Goal: Information Seeking & Learning: Check status

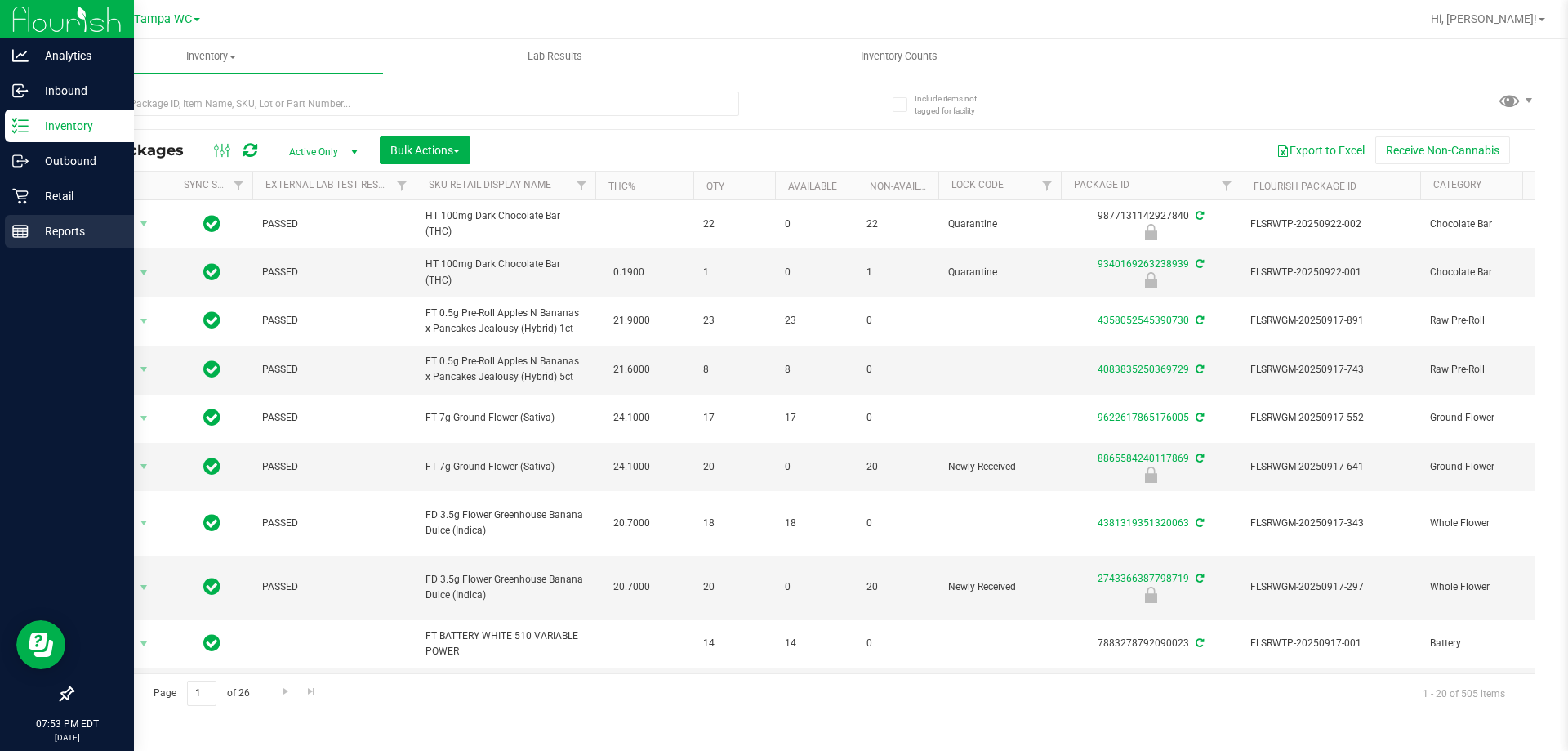
click at [45, 230] on p "Reports" at bounding box center [77, 231] width 98 height 20
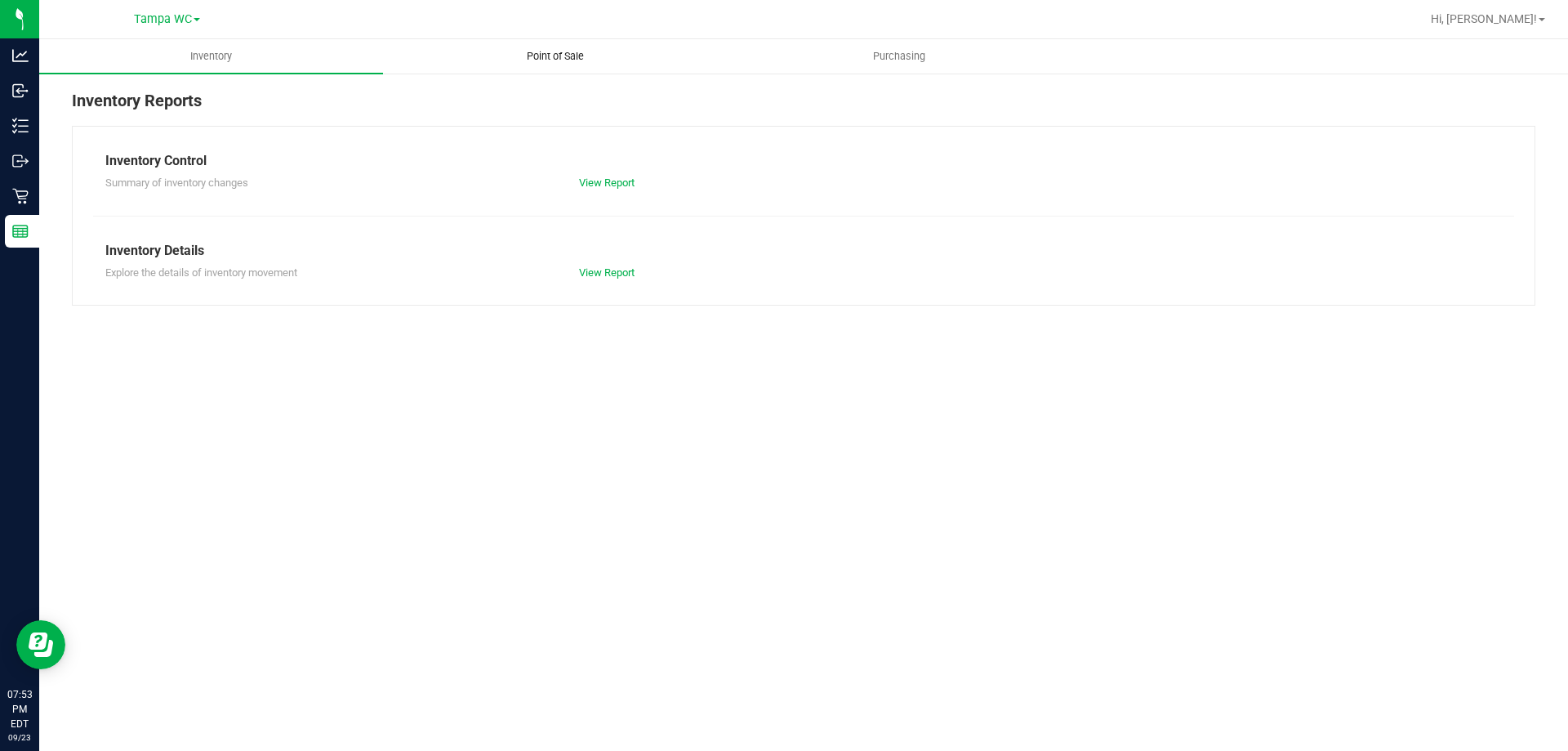
click at [561, 63] on span "Point of Sale" at bounding box center [556, 56] width 101 height 15
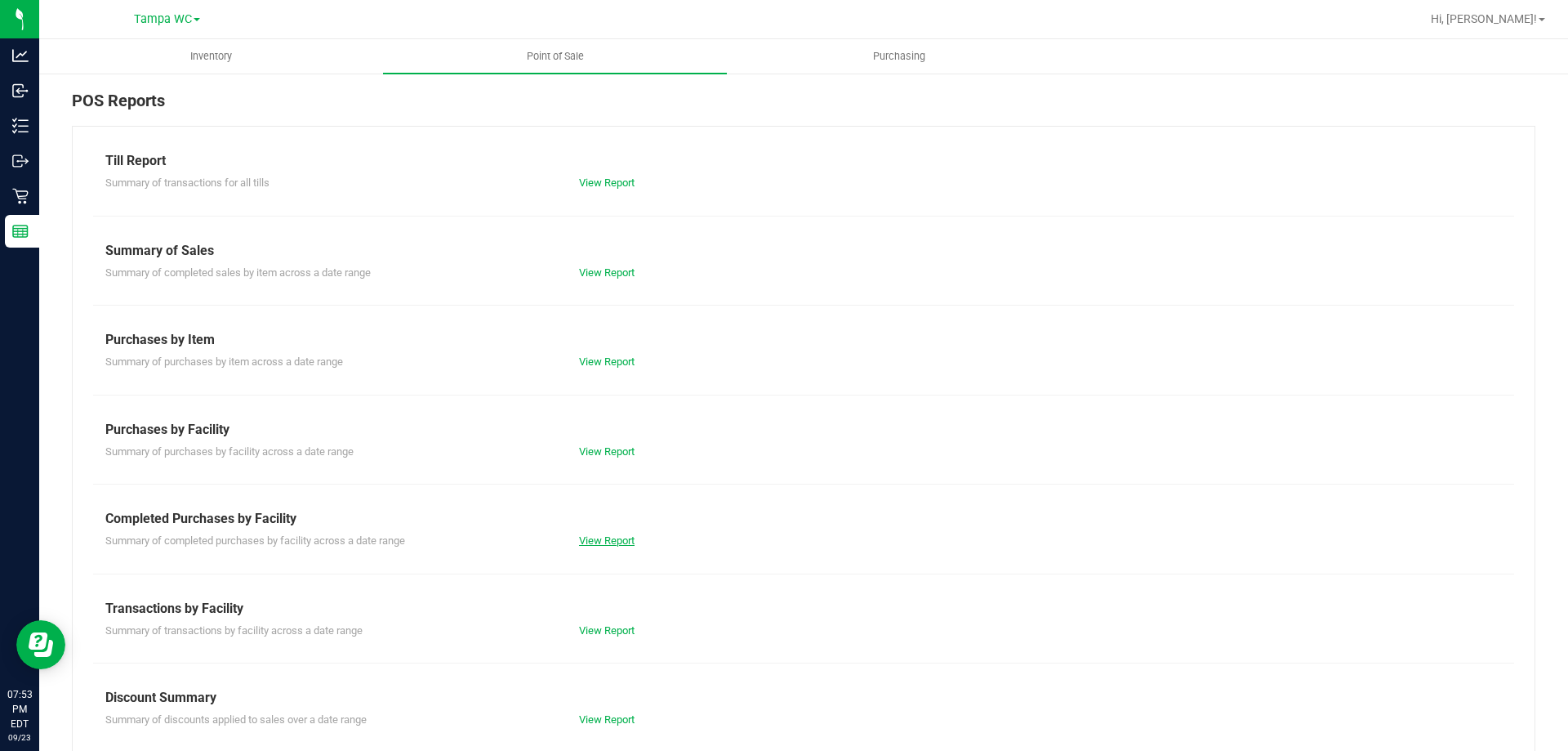
drag, startPoint x: 579, startPoint y: 528, endPoint x: 582, endPoint y: 537, distance: 9.5
click at [580, 530] on div "Completed Purchases by Facility Summary of completed purchases by facility acro…" at bounding box center [803, 529] width 1396 height 40
click at [584, 547] on div "View Report" at bounding box center [685, 540] width 237 height 16
click at [584, 545] on link "View Report" at bounding box center [606, 540] width 55 height 12
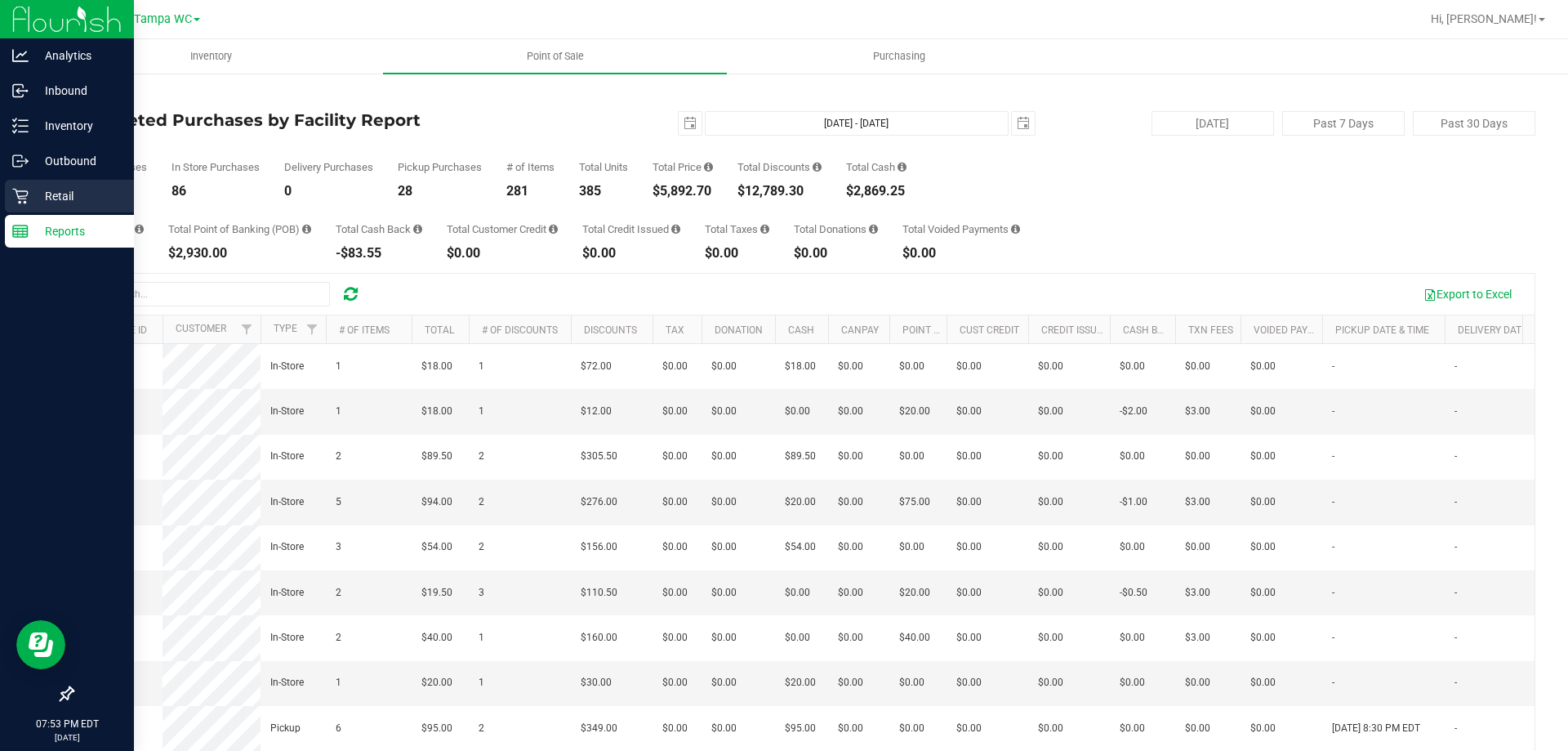
click at [30, 206] on div "Retail" at bounding box center [69, 196] width 129 height 33
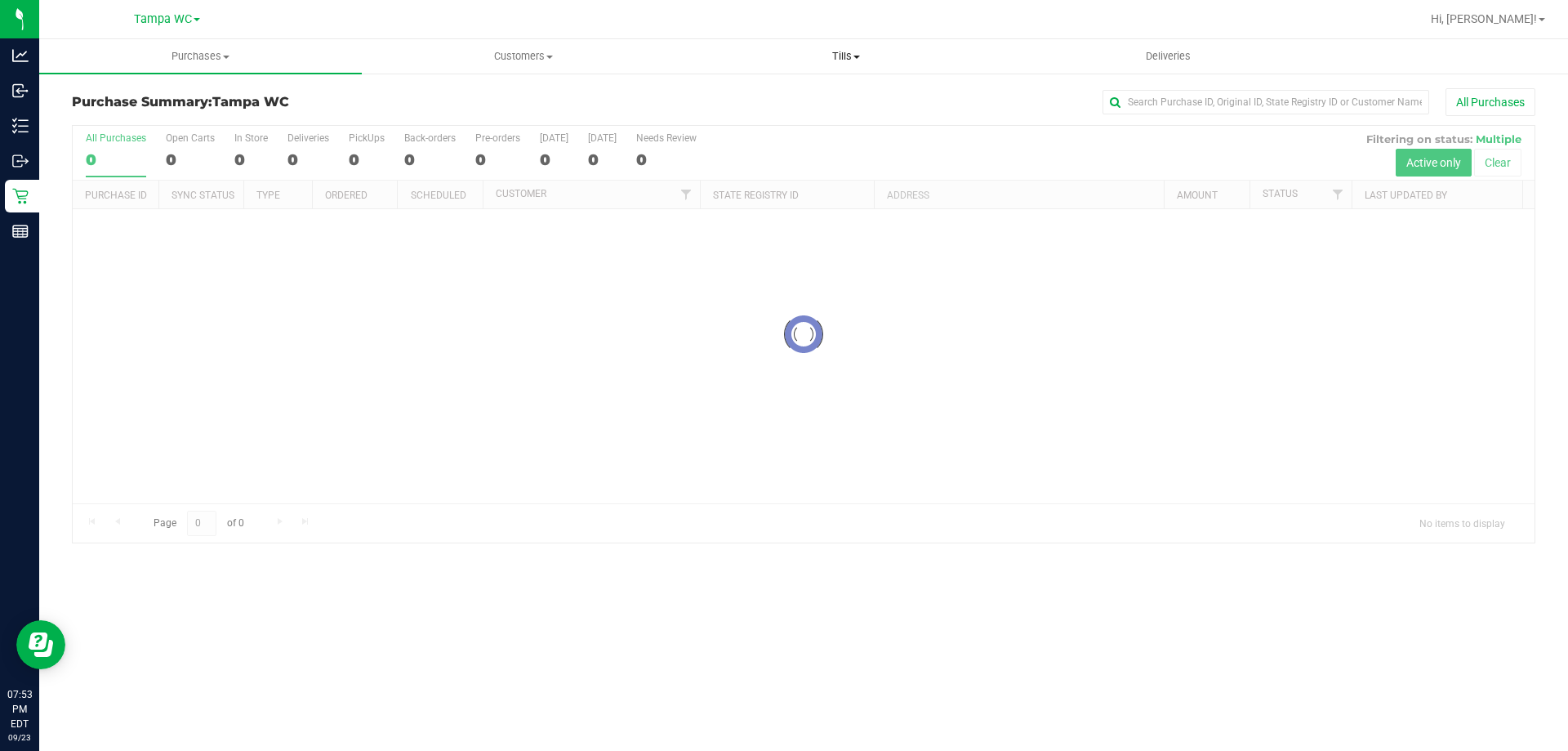
click at [862, 60] on span "Tills" at bounding box center [845, 56] width 321 height 15
click at [815, 92] on li "Manage tills" at bounding box center [845, 98] width 322 height 20
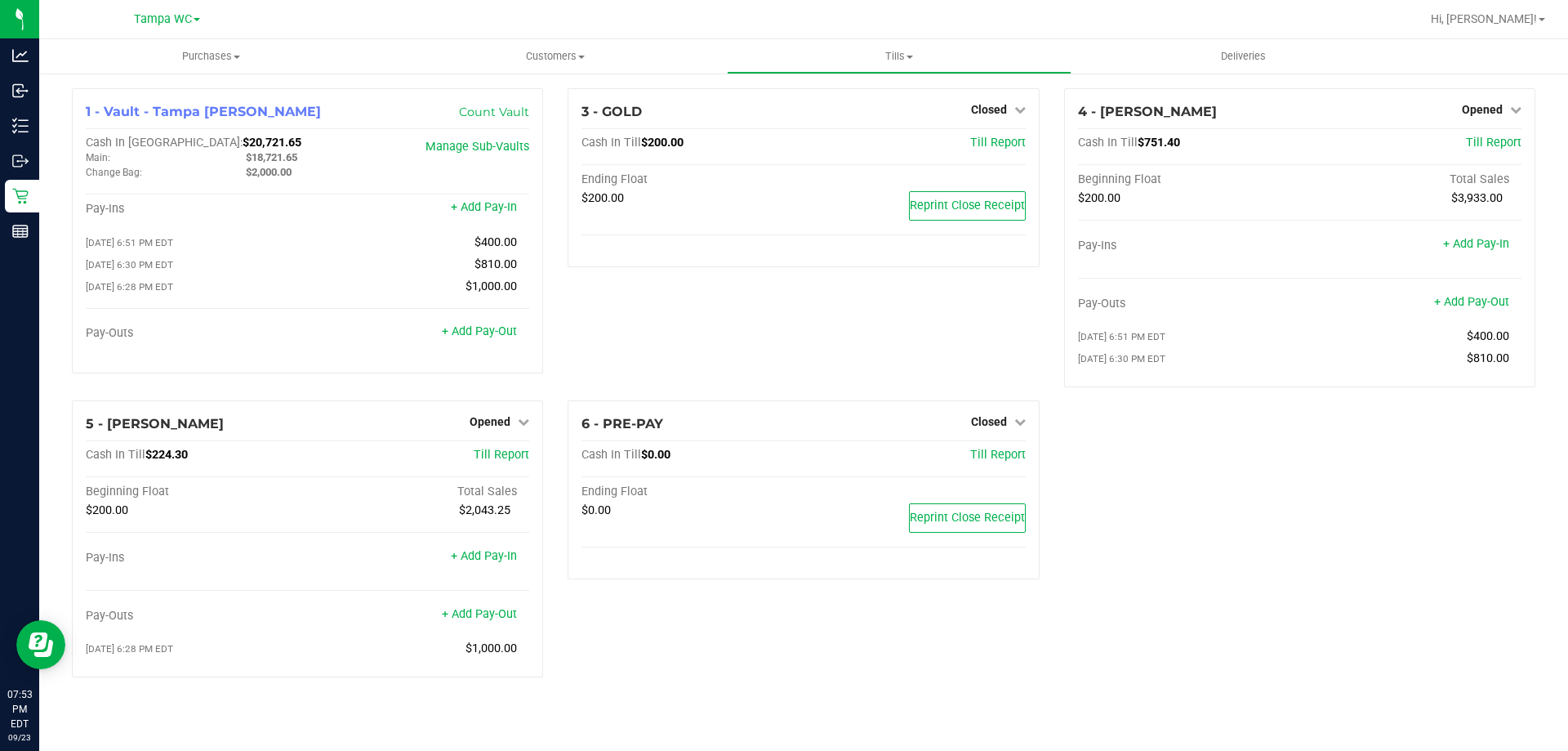
click at [1068, 609] on div "1 - Vault - [GEOGRAPHIC_DATA] [PERSON_NAME] Count Vault Cash In Vault: $20,721.…" at bounding box center [804, 389] width 1488 height 602
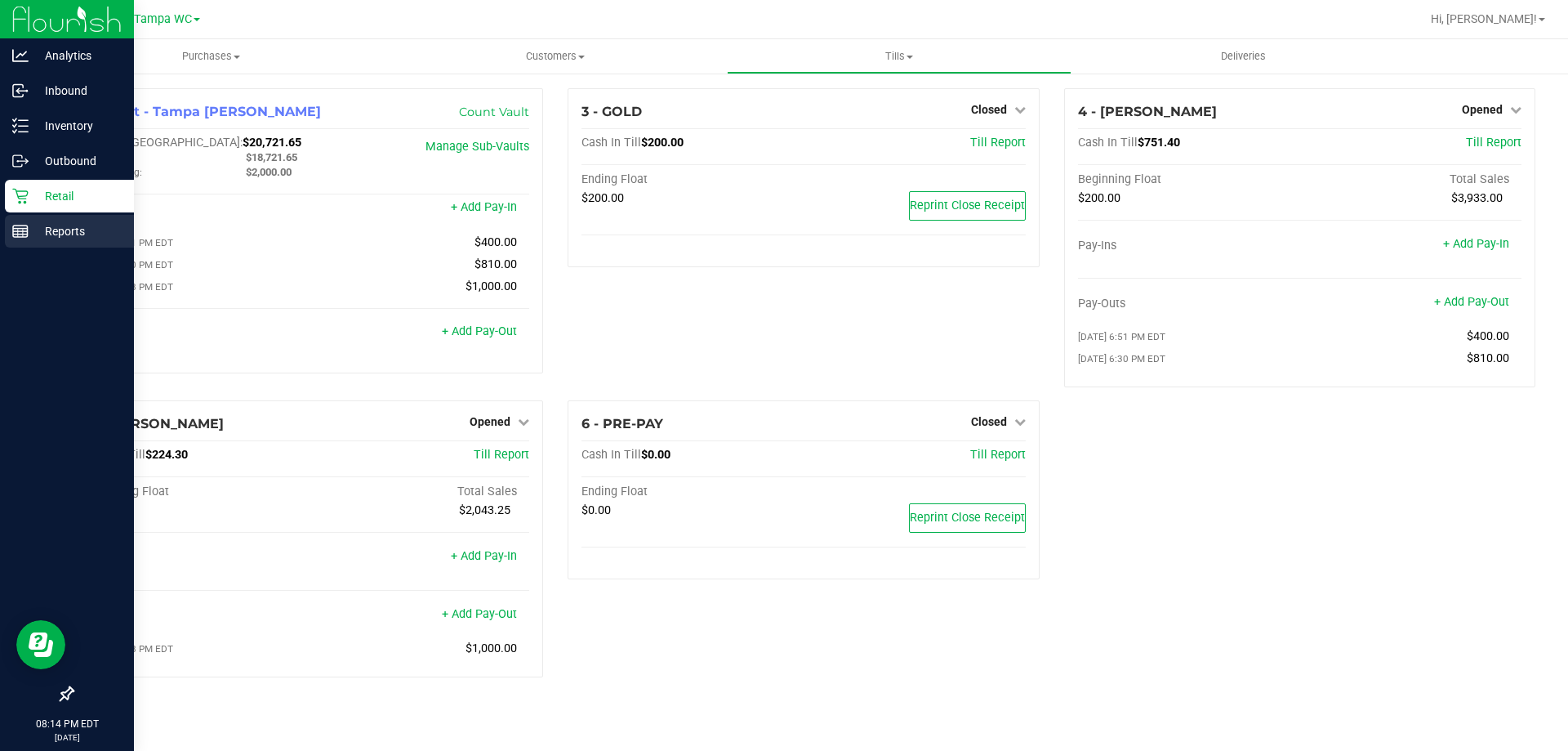
click at [48, 240] on p "Reports" at bounding box center [77, 231] width 98 height 20
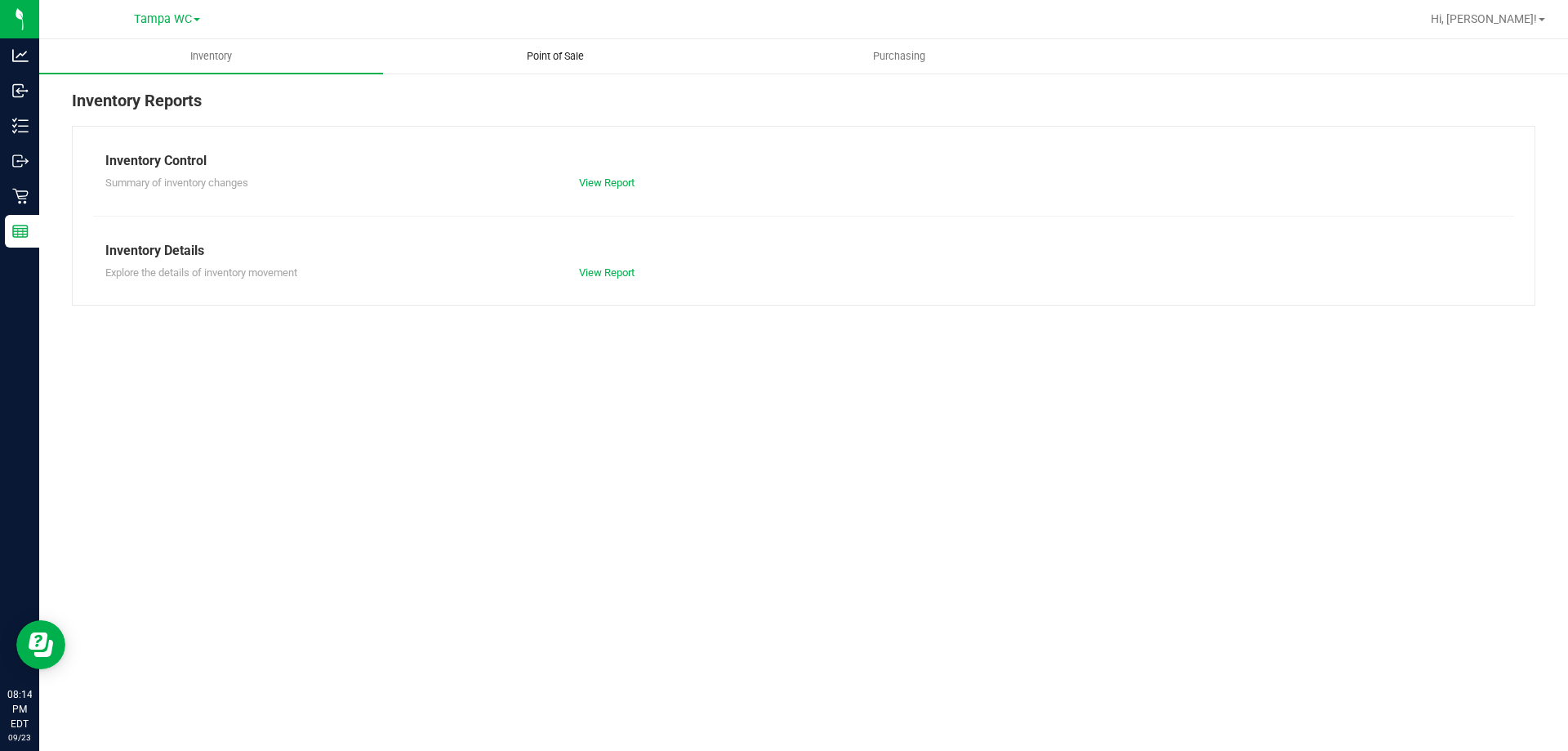
click at [569, 60] on span "Point of Sale" at bounding box center [556, 56] width 101 height 15
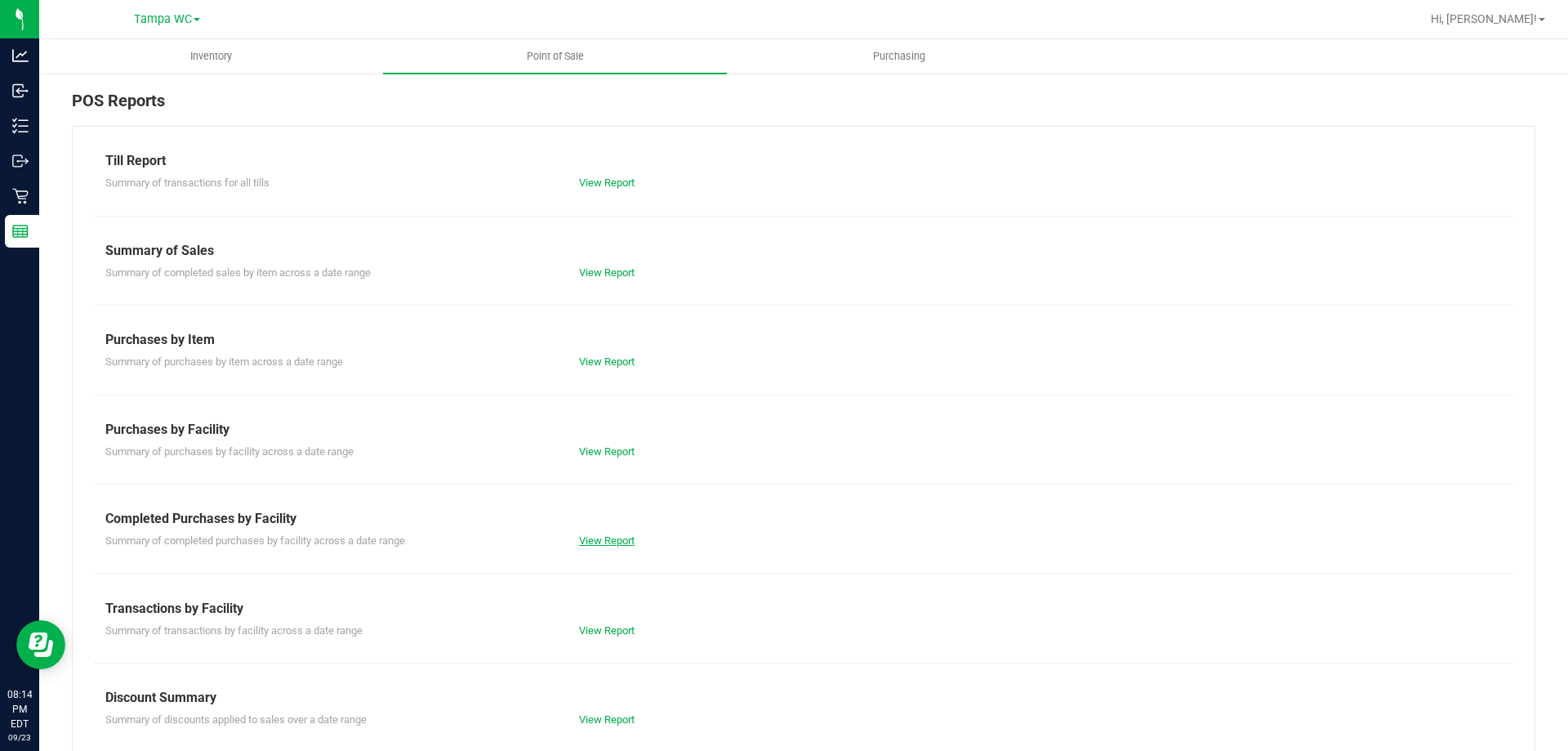
click at [603, 540] on link "View Report" at bounding box center [606, 540] width 55 height 12
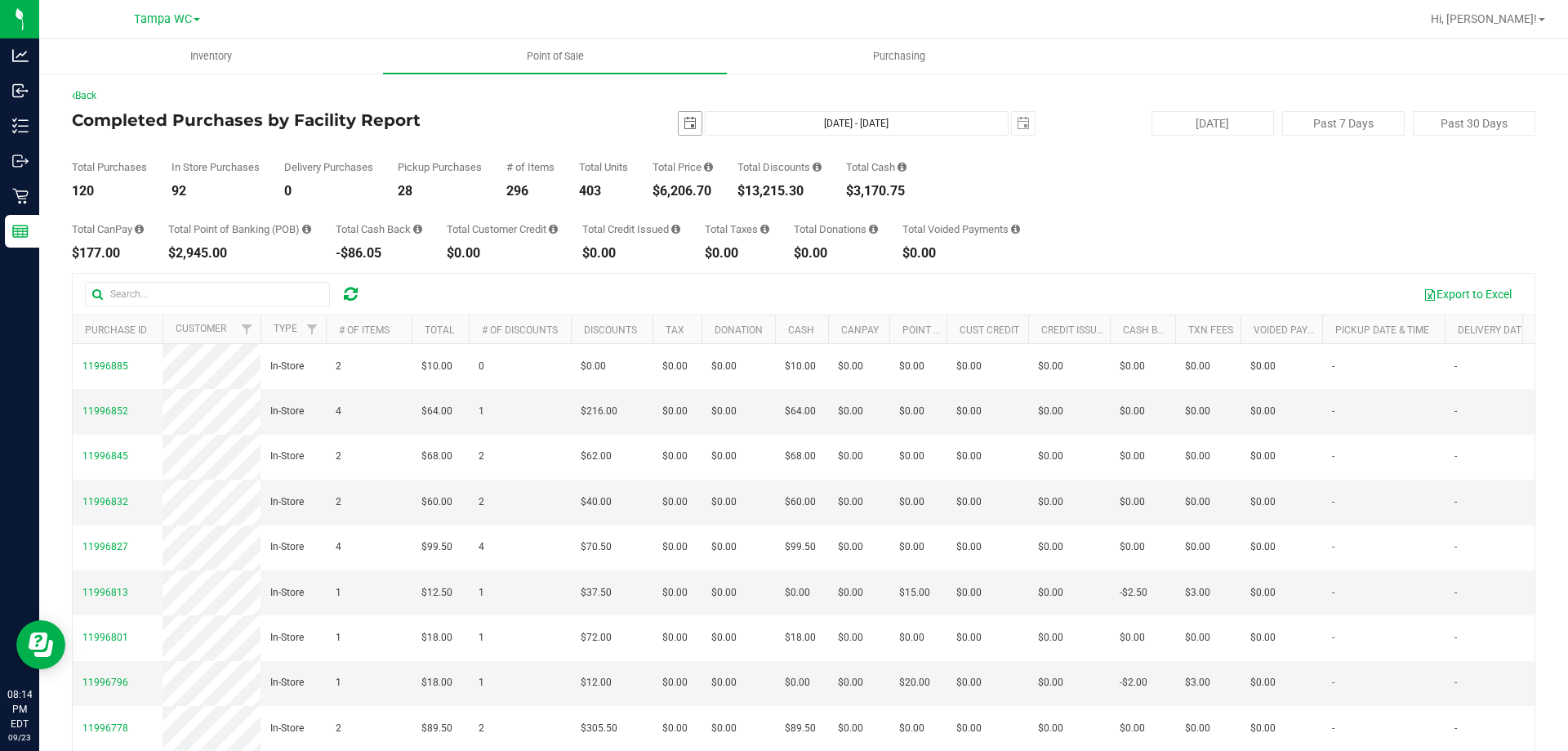
click at [689, 117] on span "select" at bounding box center [690, 123] width 22 height 23
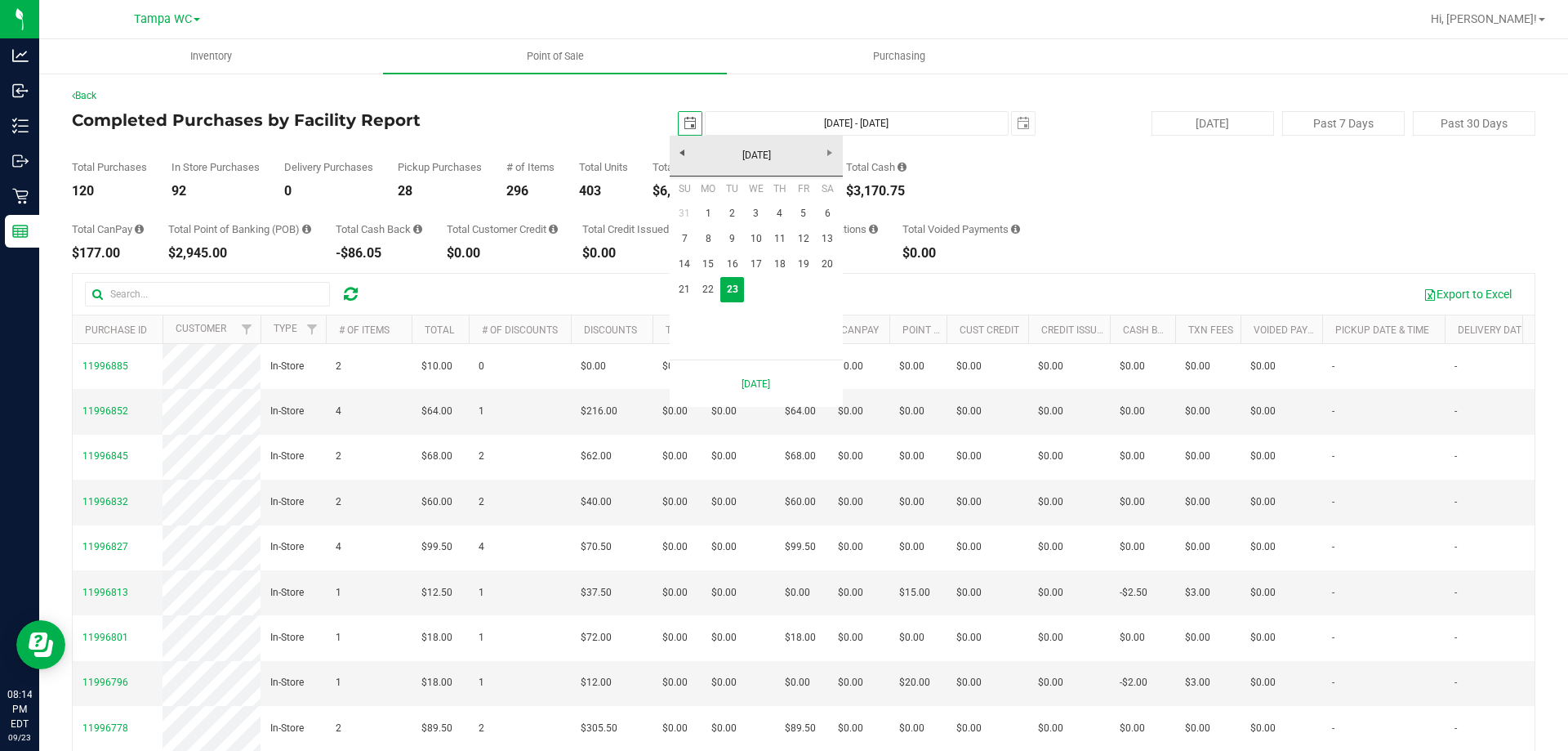
scroll to position [0, 41]
click at [680, 299] on link "21" at bounding box center [684, 289] width 23 height 25
type input "[DATE]"
type input "[DATE] - [DATE]"
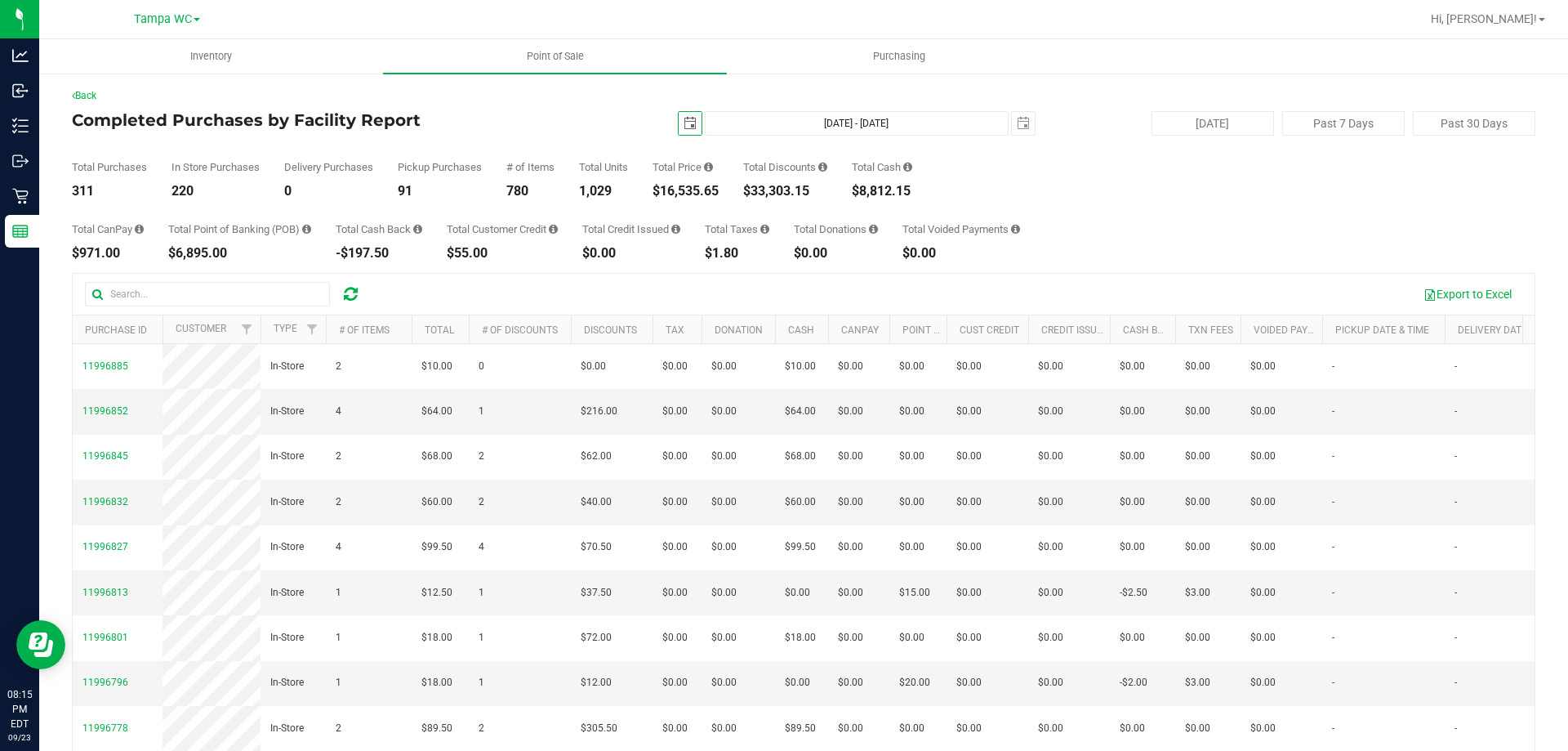
click at [688, 131] on span "select" at bounding box center [690, 123] width 22 height 23
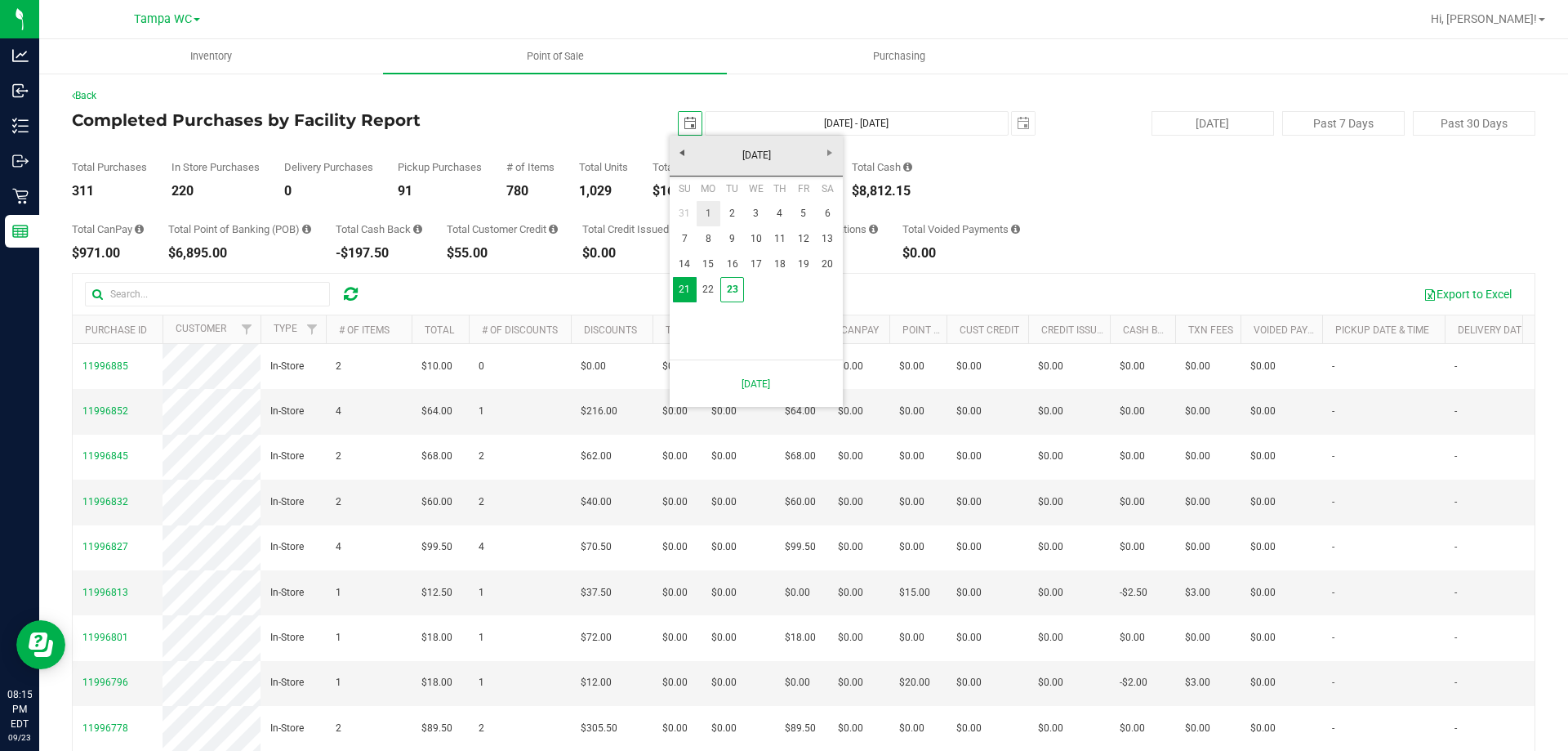
click at [710, 219] on link "1" at bounding box center [708, 213] width 23 height 25
type input "[DATE]"
type input "[DATE] - [DATE]"
